Goal: Entertainment & Leisure: Consume media (video, audio)

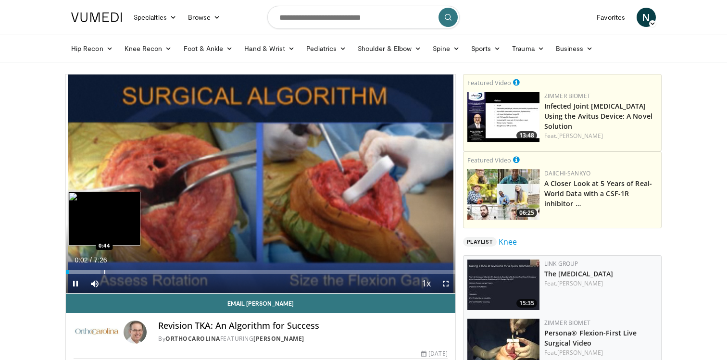
click at [103, 273] on div "Loaded : 8.94% 0:03 0:44" at bounding box center [261, 272] width 390 height 4
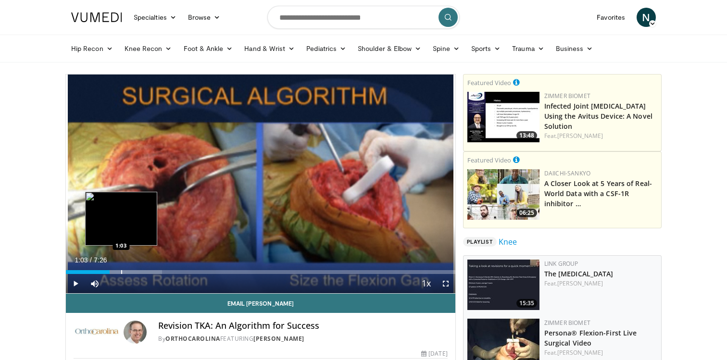
click at [121, 271] on div "Progress Bar" at bounding box center [121, 272] width 1 height 4
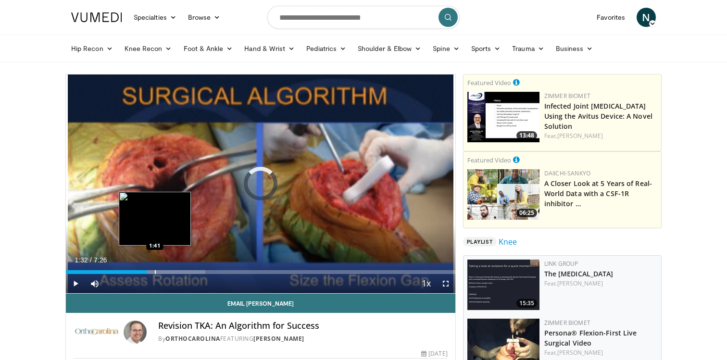
click at [154, 273] on div "Progress Bar" at bounding box center [162, 272] width 86 height 4
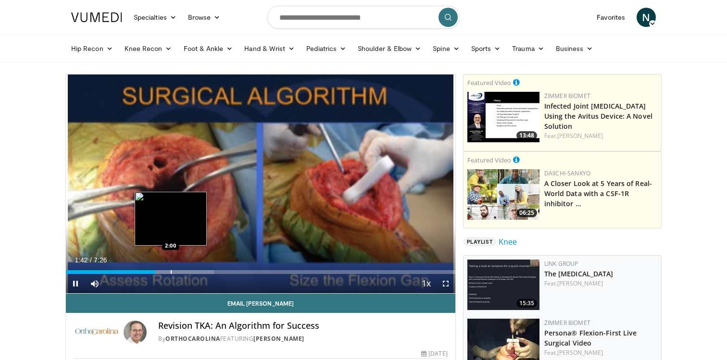
click at [171, 272] on div "Progress Bar" at bounding box center [171, 272] width 1 height 4
click at [184, 271] on div "Progress Bar" at bounding box center [184, 272] width 1 height 4
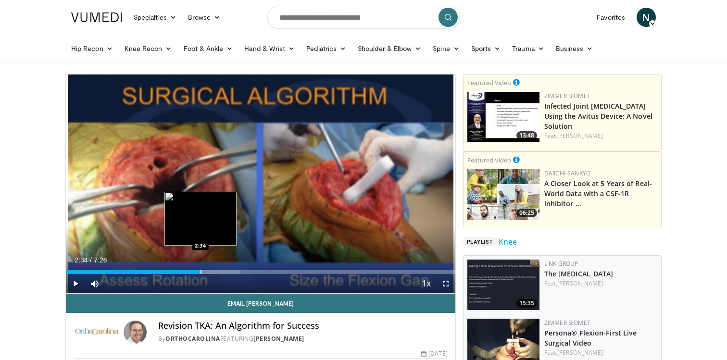
click at [201, 270] on div "Progress Bar" at bounding box center [201, 272] width 1 height 4
click at [214, 272] on div "Progress Bar" at bounding box center [214, 272] width 1 height 4
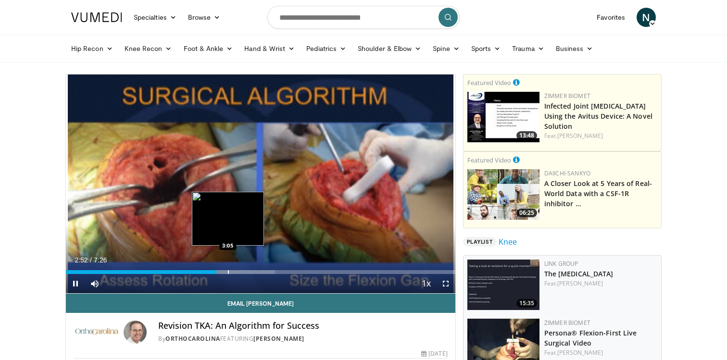
click at [228, 272] on div "Progress Bar" at bounding box center [228, 272] width 1 height 4
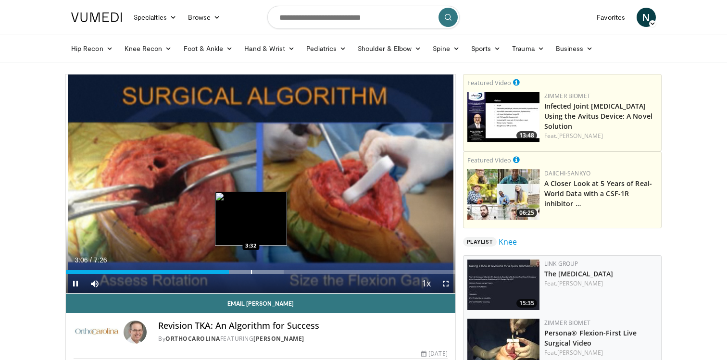
click at [251, 271] on div "Progress Bar" at bounding box center [251, 272] width 1 height 4
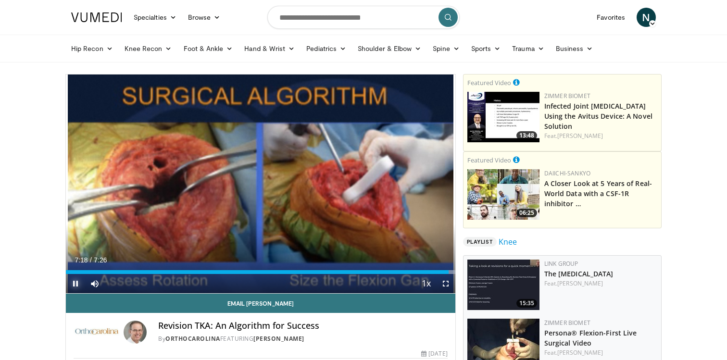
click at [75, 283] on span "Video Player" at bounding box center [75, 283] width 19 height 19
click at [76, 286] on span "Video Player" at bounding box center [75, 283] width 19 height 19
click at [72, 286] on span "Video Player" at bounding box center [75, 283] width 19 height 19
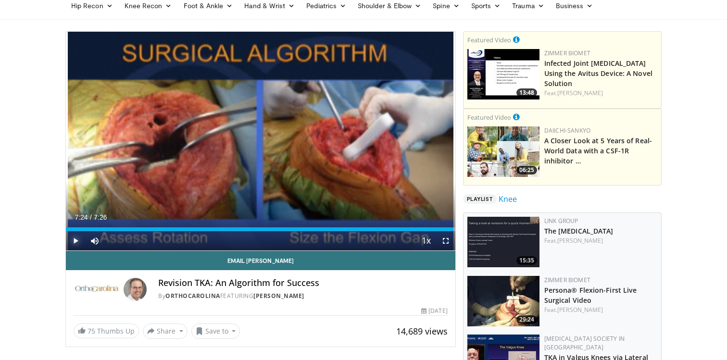
scroll to position [29, 0]
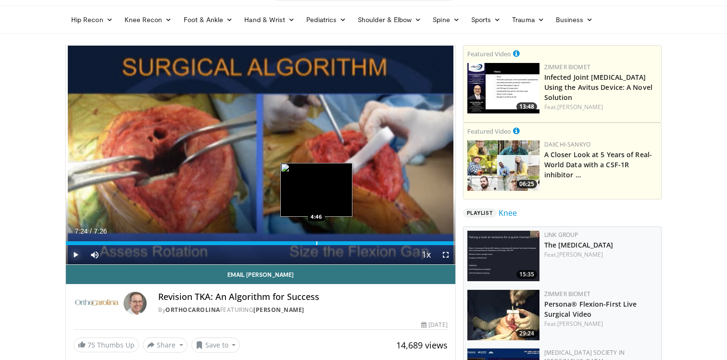
click at [316, 245] on div "7:24" at bounding box center [260, 244] width 388 height 4
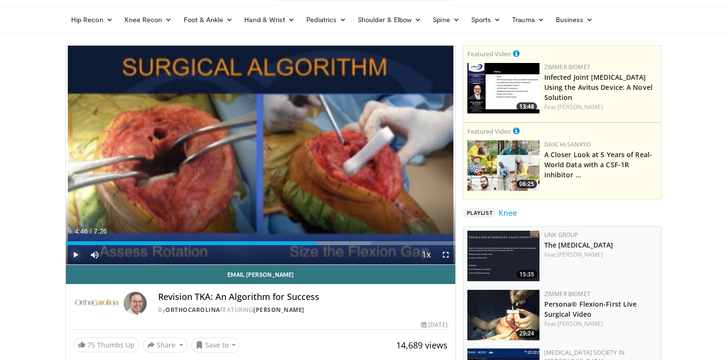
click at [72, 253] on span "Video Player" at bounding box center [75, 254] width 19 height 19
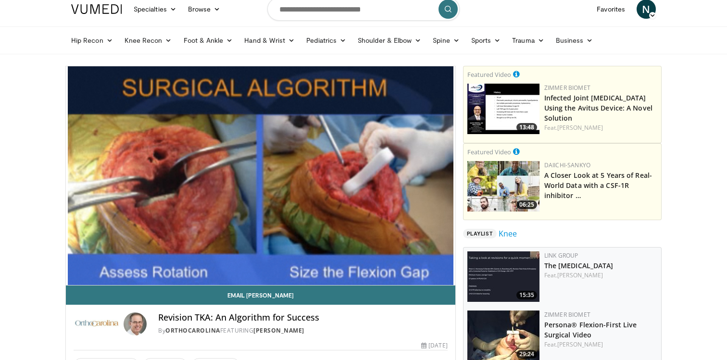
scroll to position [0, 0]
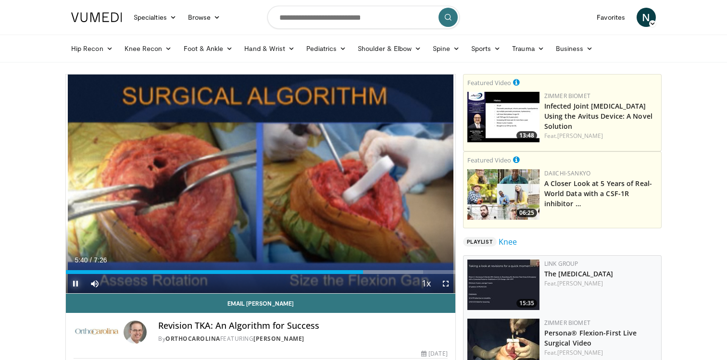
click at [78, 282] on span "Video Player" at bounding box center [75, 283] width 19 height 19
click at [74, 281] on span "Video Player" at bounding box center [75, 283] width 19 height 19
click at [77, 283] on span "Video Player" at bounding box center [75, 283] width 19 height 19
click at [72, 284] on span "Video Player" at bounding box center [75, 283] width 19 height 19
click at [78, 286] on span "Video Player" at bounding box center [75, 283] width 19 height 19
